Goal: Information Seeking & Learning: Check status

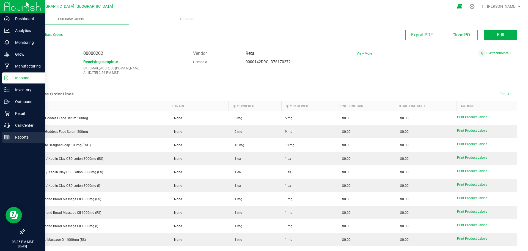
click at [18, 136] on p "Reports" at bounding box center [26, 137] width 33 height 7
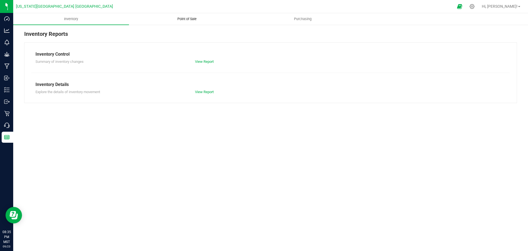
click at [191, 17] on span "Point of Sale" at bounding box center [187, 19] width 34 height 5
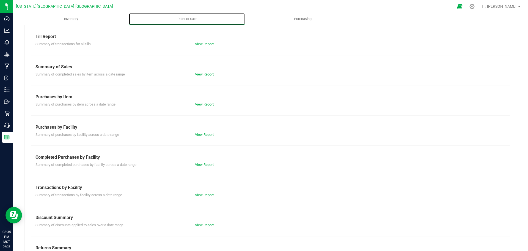
scroll to position [39, 0]
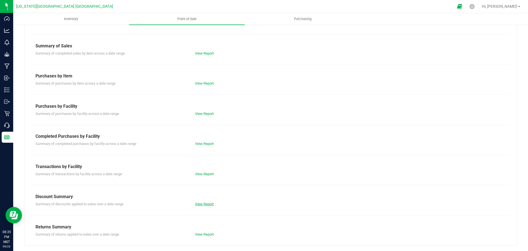
click at [203, 202] on link "View Report" at bounding box center [204, 204] width 19 height 4
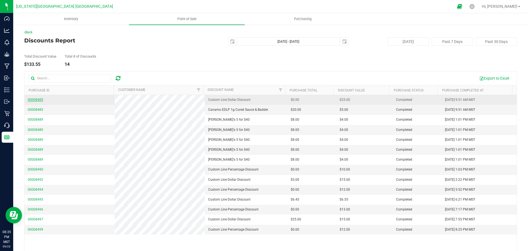
click at [38, 99] on span "00008485" at bounding box center [35, 100] width 15 height 4
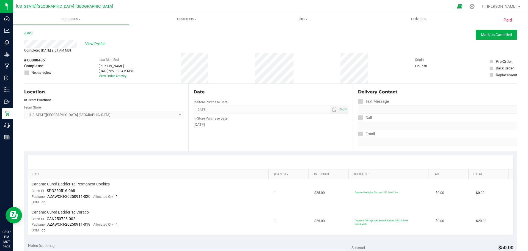
click at [28, 33] on link "Back" at bounding box center [28, 33] width 8 height 4
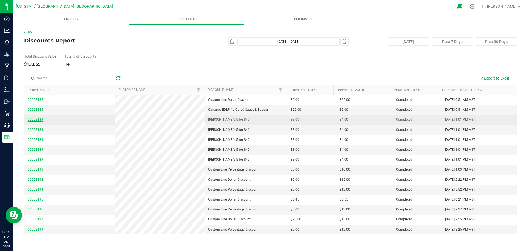
click at [35, 119] on span "00008489" at bounding box center [35, 119] width 15 height 4
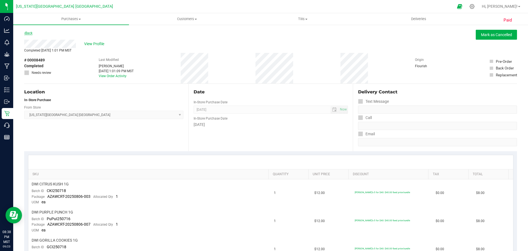
click at [29, 33] on link "Back" at bounding box center [28, 33] width 8 height 4
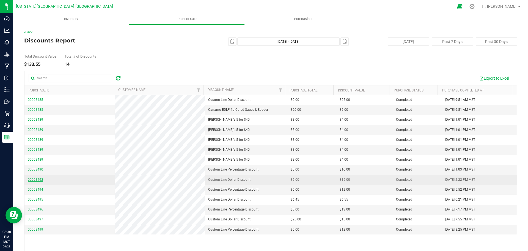
click at [39, 179] on span "00008492" at bounding box center [35, 179] width 15 height 4
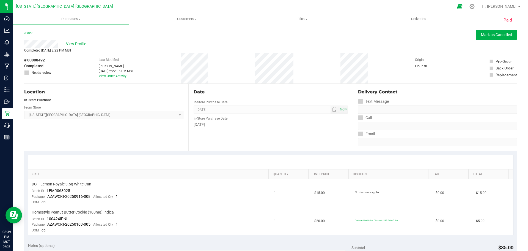
click at [31, 34] on link "Back" at bounding box center [28, 33] width 8 height 4
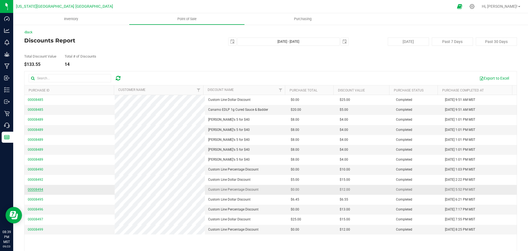
click at [37, 188] on span "00008494" at bounding box center [35, 189] width 15 height 4
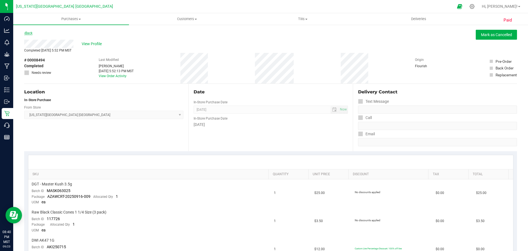
click at [31, 33] on link "Back" at bounding box center [28, 33] width 8 height 4
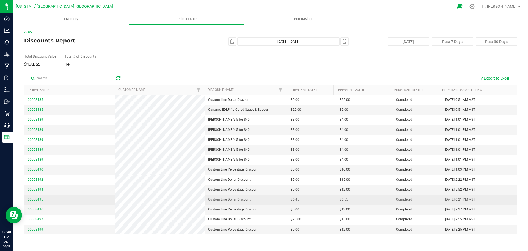
click at [36, 199] on span "00008495" at bounding box center [35, 199] width 15 height 4
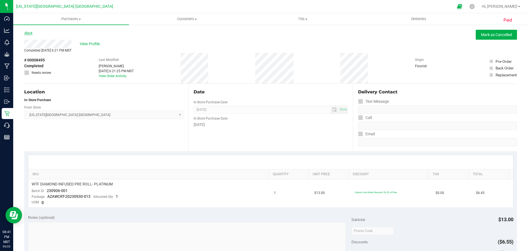
click at [30, 33] on link "Back" at bounding box center [28, 33] width 8 height 4
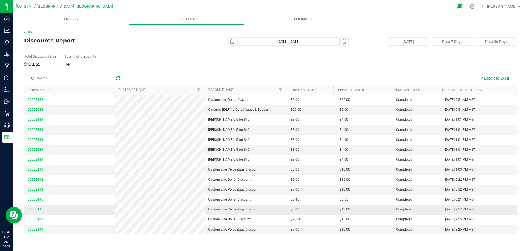
click at [35, 209] on span "00008496" at bounding box center [35, 209] width 15 height 4
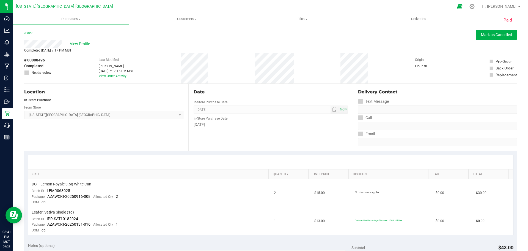
click at [29, 33] on link "Back" at bounding box center [28, 33] width 8 height 4
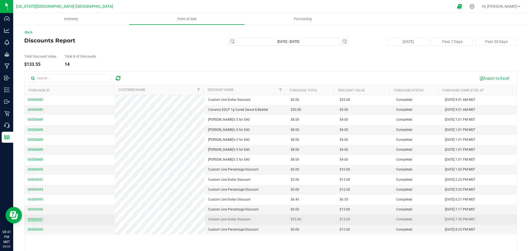
click at [37, 221] on span "00008497" at bounding box center [35, 219] width 15 height 4
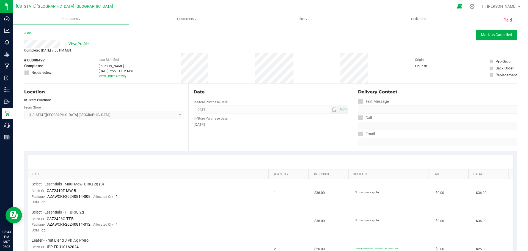
click at [29, 34] on link "Back" at bounding box center [28, 33] width 8 height 4
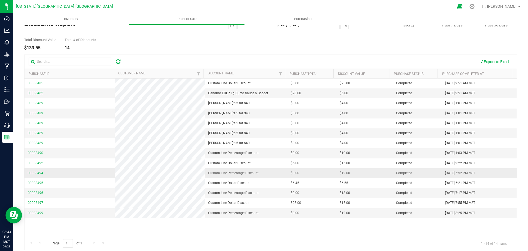
scroll to position [21, 0]
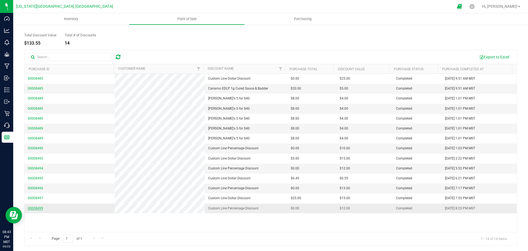
click at [34, 208] on span "00008499" at bounding box center [35, 208] width 15 height 4
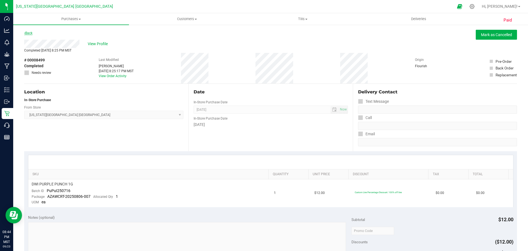
click at [28, 33] on link "Back" at bounding box center [28, 33] width 8 height 4
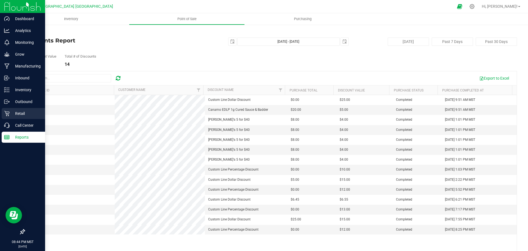
click at [15, 112] on p "Retail" at bounding box center [26, 113] width 33 height 7
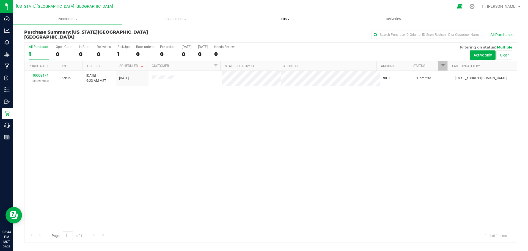
click at [285, 19] on span "Tills" at bounding box center [285, 19] width 108 height 5
click at [253, 31] on span "Manage tills" at bounding box center [249, 33] width 37 height 5
